Goal: Navigation & Orientation: Find specific page/section

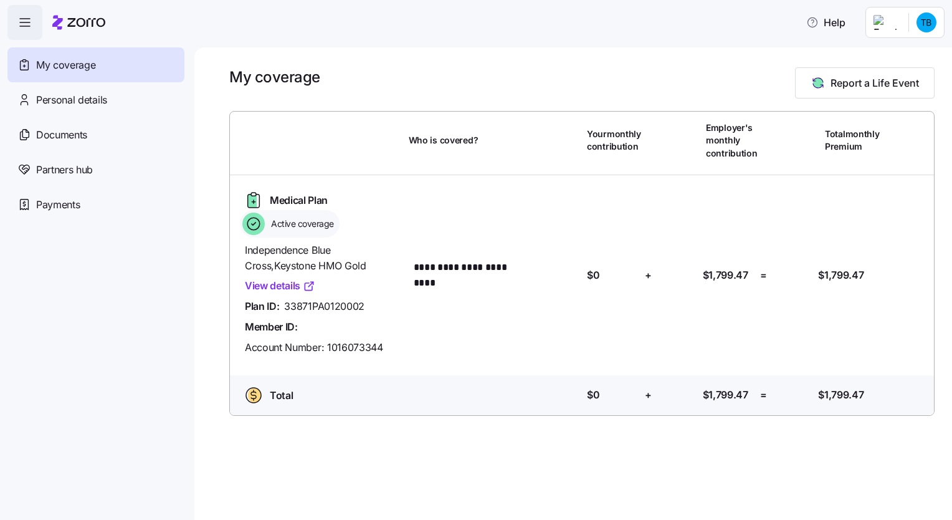
click at [290, 285] on link "View details" at bounding box center [280, 286] width 70 height 16
click at [45, 207] on span "Payments" at bounding box center [58, 205] width 44 height 16
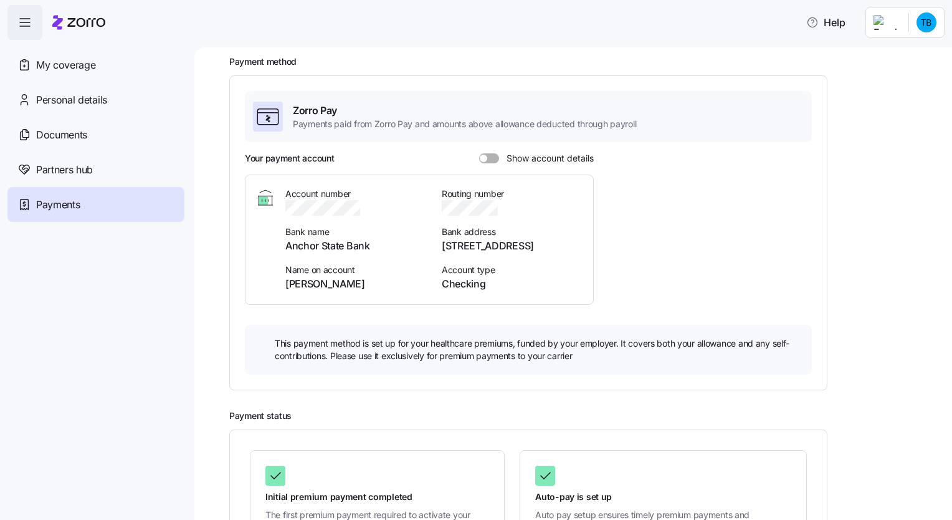
scroll to position [139, 0]
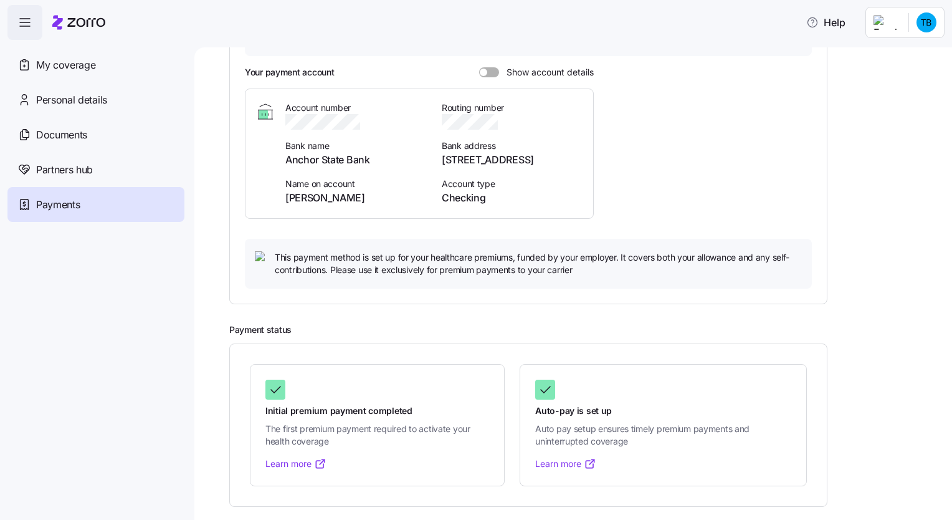
click at [561, 458] on link "Learn more" at bounding box center [565, 463] width 61 height 12
click at [487, 73] on span at bounding box center [493, 72] width 12 height 10
click at [479, 67] on input "Show account details" at bounding box center [479, 67] width 0 height 0
click at [62, 133] on span "Documents" at bounding box center [61, 135] width 51 height 16
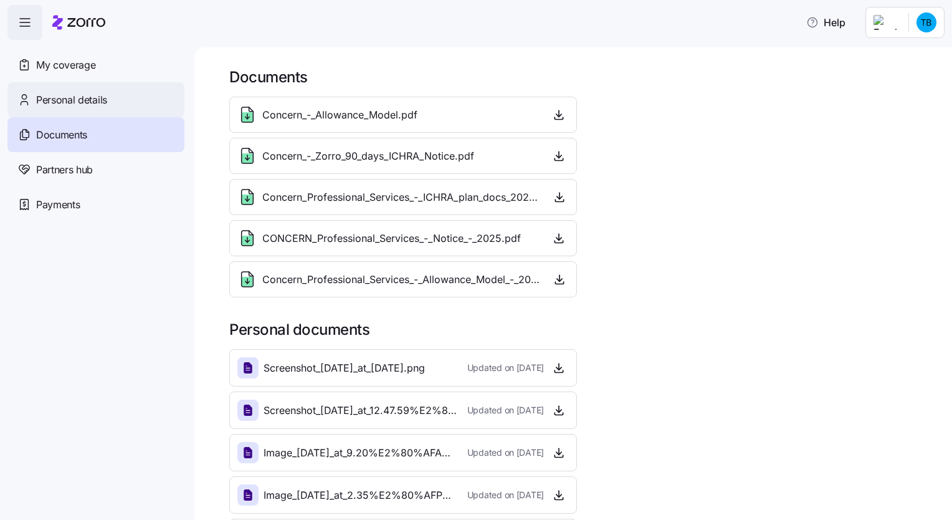
click at [74, 103] on span "Personal details" at bounding box center [71, 100] width 71 height 16
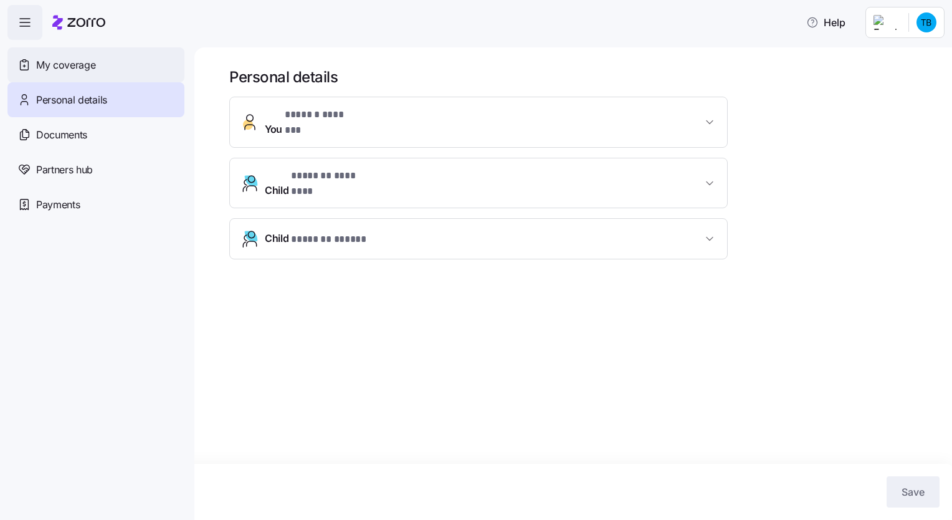
click at [62, 62] on span "My coverage" at bounding box center [65, 65] width 59 height 16
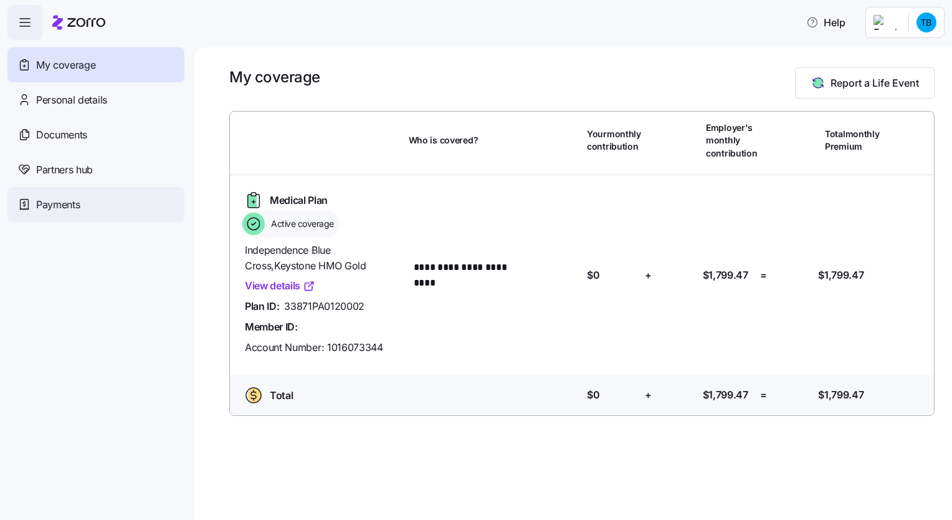
click at [60, 207] on span "Payments" at bounding box center [58, 205] width 44 height 16
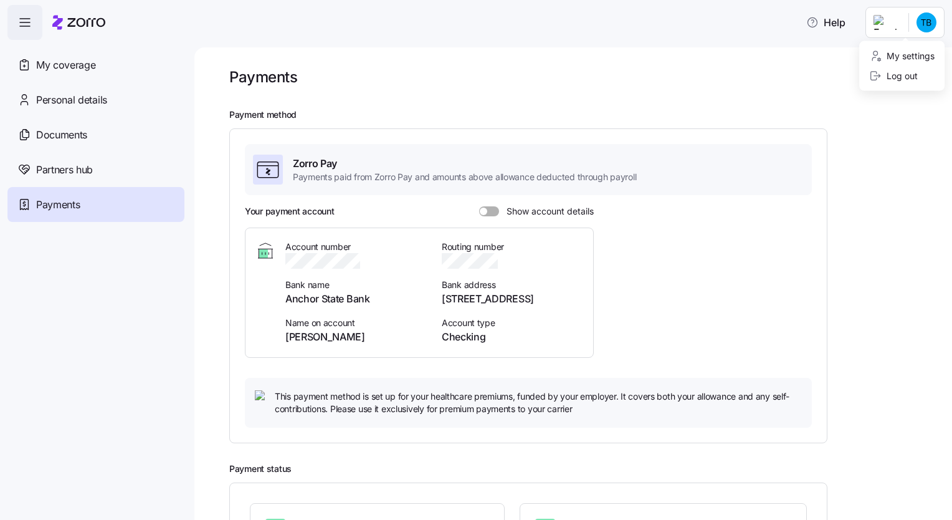
click at [927, 18] on html "Help My coverage Personal details Documents Partners hub Payments Payments Paym…" at bounding box center [476, 256] width 952 height 512
click at [903, 82] on div "Log out" at bounding box center [893, 76] width 49 height 14
